Goal: Transaction & Acquisition: Purchase product/service

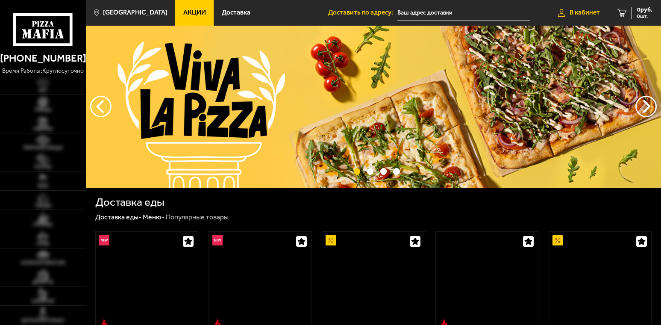
click at [571, 11] on span "В кабинет" at bounding box center [584, 12] width 30 height 6
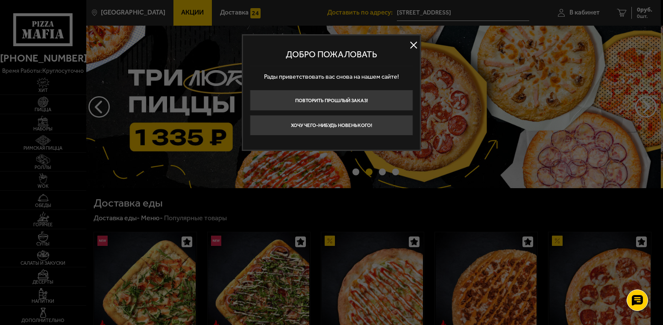
click at [413, 44] on button at bounding box center [413, 45] width 13 height 13
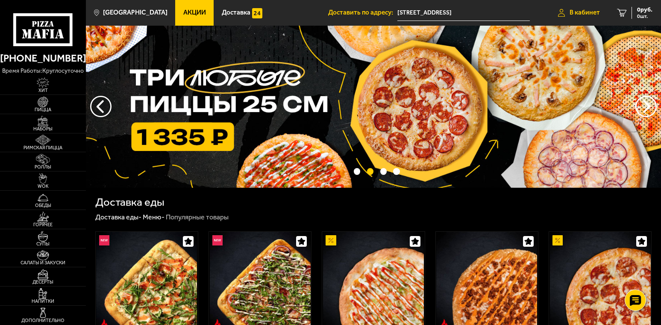
click at [579, 11] on span "В кабинет" at bounding box center [584, 12] width 30 height 6
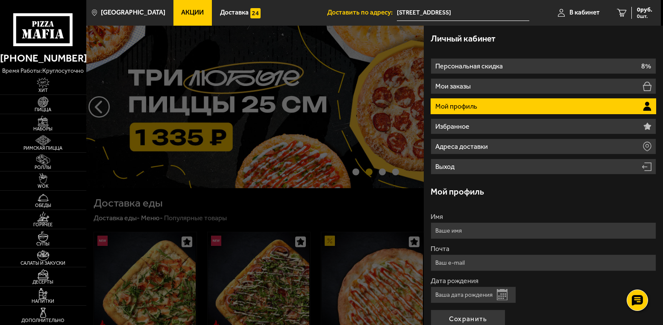
click at [532, 104] on li "Мой профиль" at bounding box center [542, 106] width 225 height 16
click at [457, 109] on p "Мой профиль" at bounding box center [457, 106] width 44 height 7
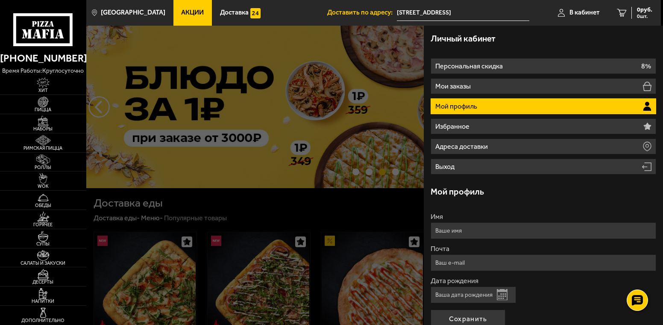
click at [437, 106] on p "Мой профиль" at bounding box center [457, 106] width 44 height 7
click at [448, 104] on p "Мой профиль" at bounding box center [457, 106] width 44 height 7
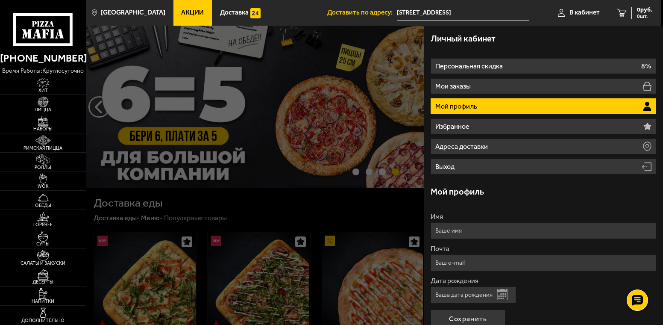
click at [451, 111] on li "Мой профиль" at bounding box center [542, 106] width 225 height 16
click at [375, 214] on div at bounding box center [417, 188] width 663 height 325
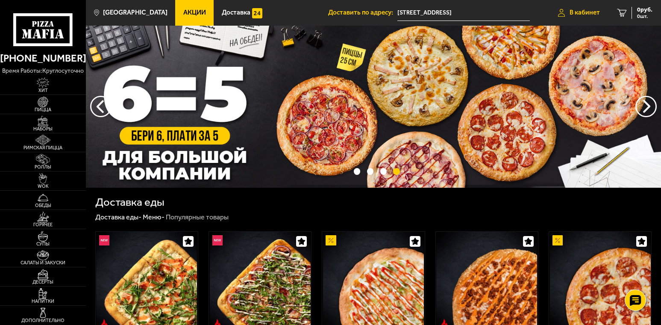
click at [574, 8] on link "В кабинет" at bounding box center [578, 13] width 59 height 26
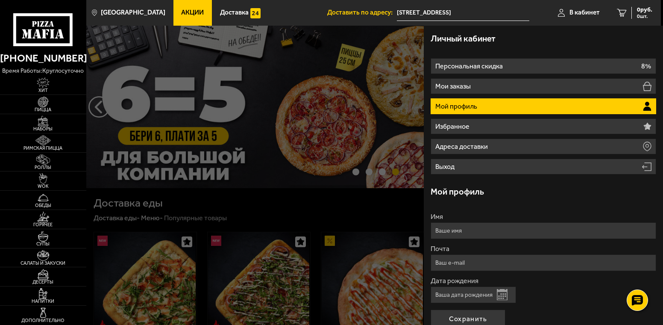
click at [446, 101] on li "Мой профиль" at bounding box center [542, 106] width 225 height 16
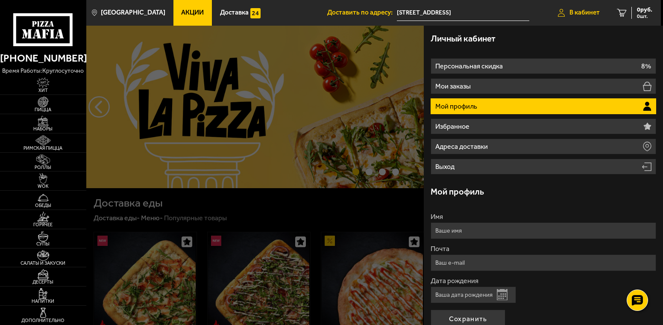
click at [590, 15] on span "В кабинет" at bounding box center [584, 12] width 30 height 7
click at [323, 199] on div at bounding box center [417, 188] width 663 height 325
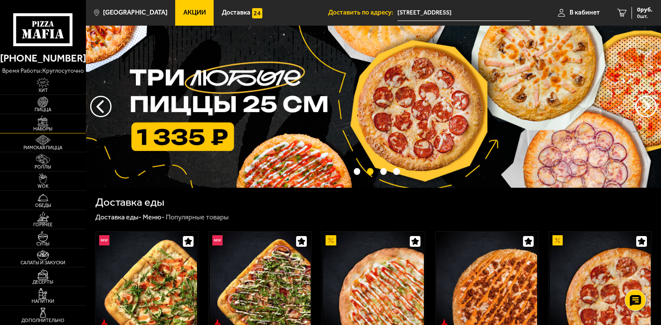
click at [44, 124] on img at bounding box center [43, 121] width 26 height 11
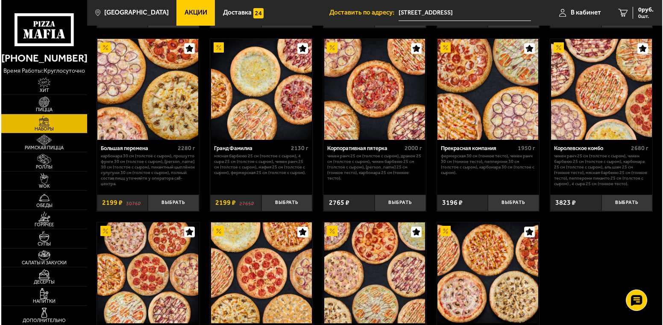
scroll to position [854, 0]
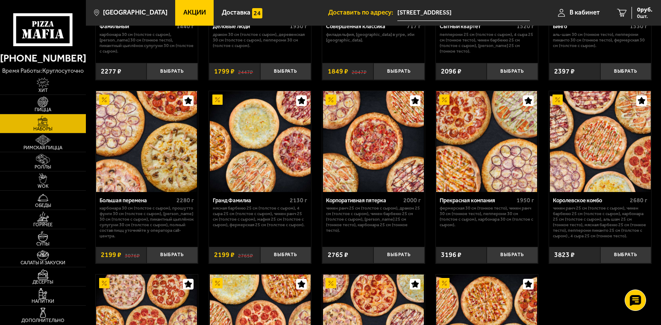
click at [176, 191] on img at bounding box center [146, 141] width 101 height 101
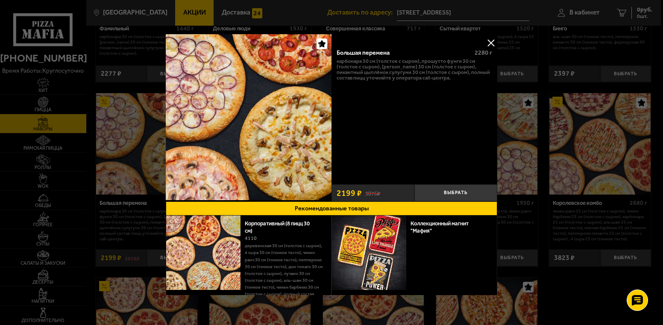
click at [415, 107] on div "Большая перемена 2280 г Карбонара 30 см (толстое с сыром), Прошутто Фунги 30 см…" at bounding box center [414, 112] width 166 height 138
click at [442, 190] on button "Выбрать" at bounding box center [455, 192] width 83 height 17
click at [482, 46] on div "Большая перемена 2280 г Карбонара 30 см (толстое с сыром), Прошутто Фунги 30 см…" at bounding box center [414, 112] width 166 height 138
click at [490, 42] on button at bounding box center [490, 42] width 13 height 13
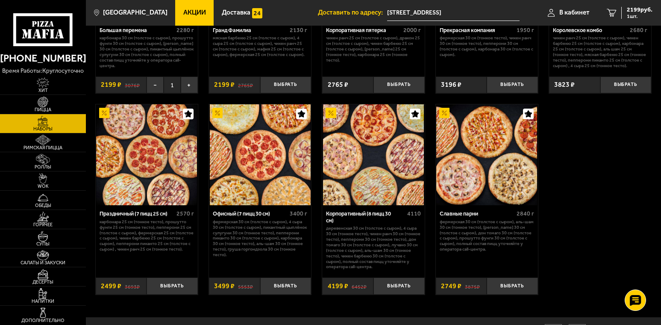
scroll to position [1068, 0]
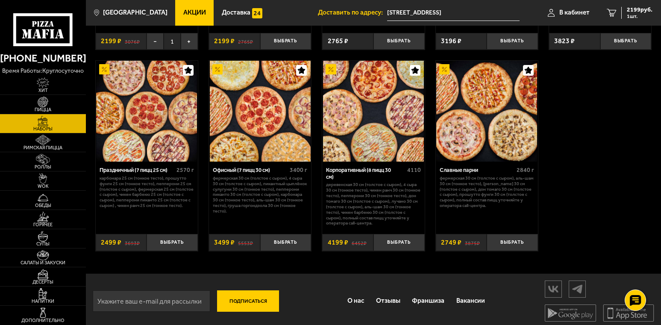
click at [171, 139] on img at bounding box center [146, 111] width 101 height 101
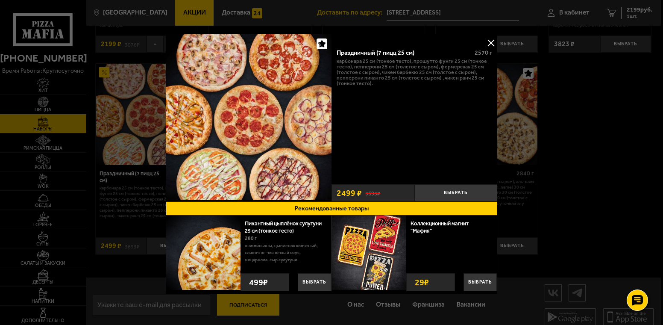
click at [486, 47] on button at bounding box center [490, 42] width 13 height 13
